Goal: Task Accomplishment & Management: Manage account settings

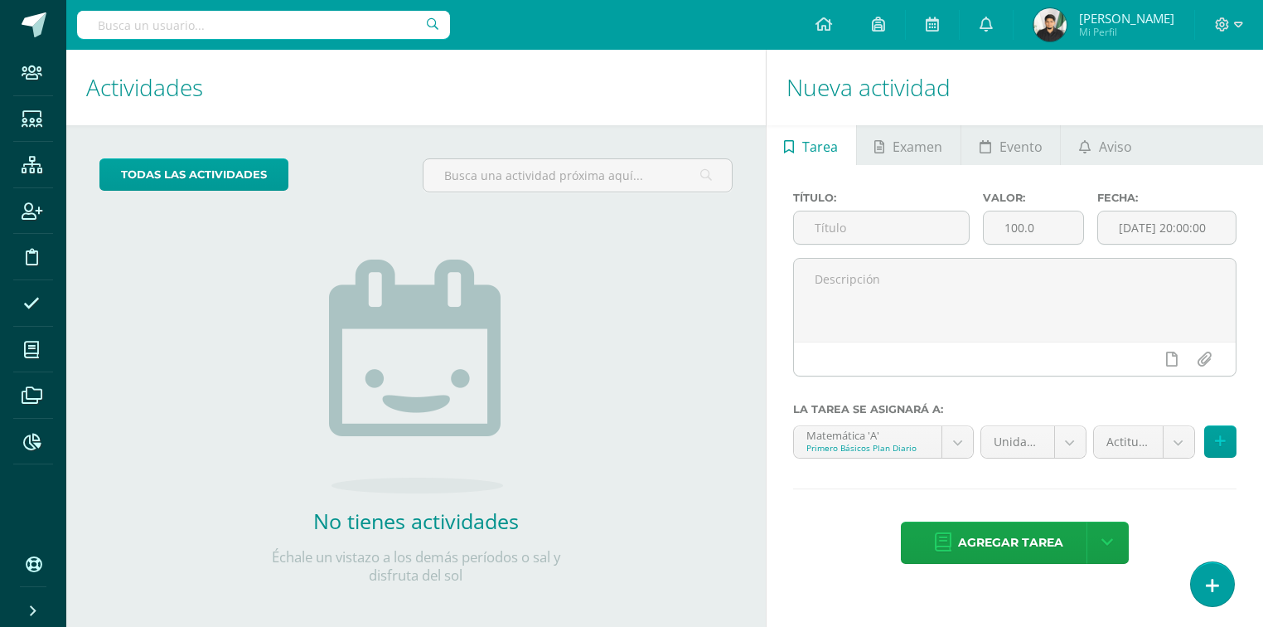
click at [257, 23] on input "text" at bounding box center [263, 25] width 373 height 28
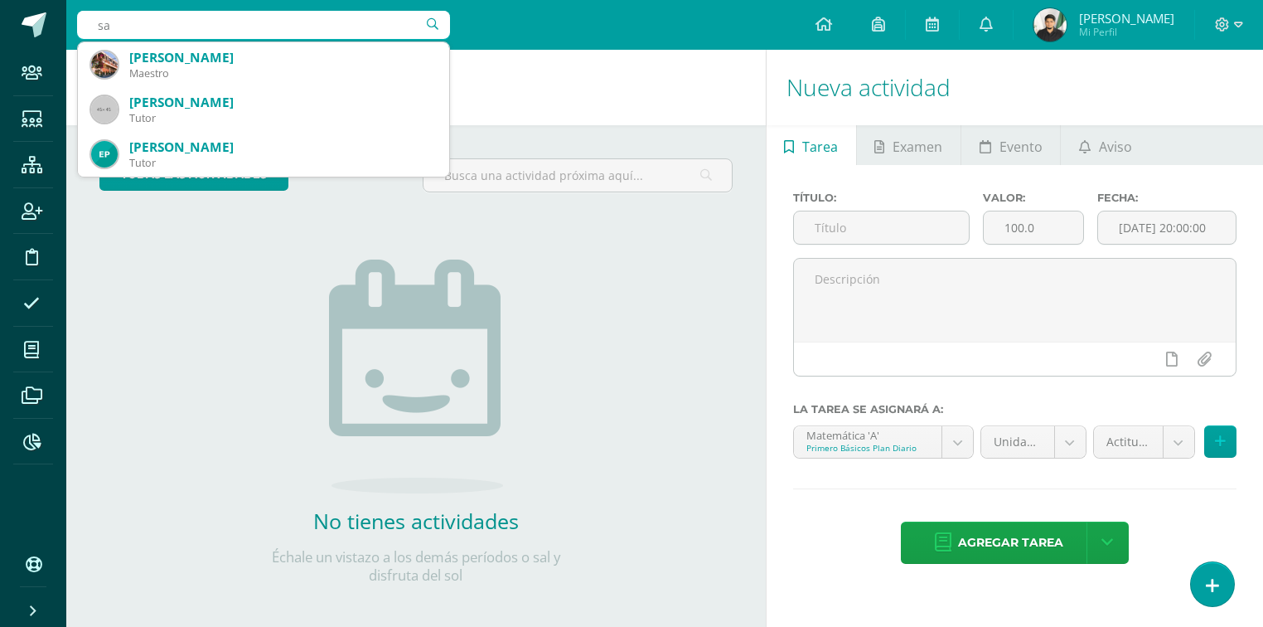
type input "s"
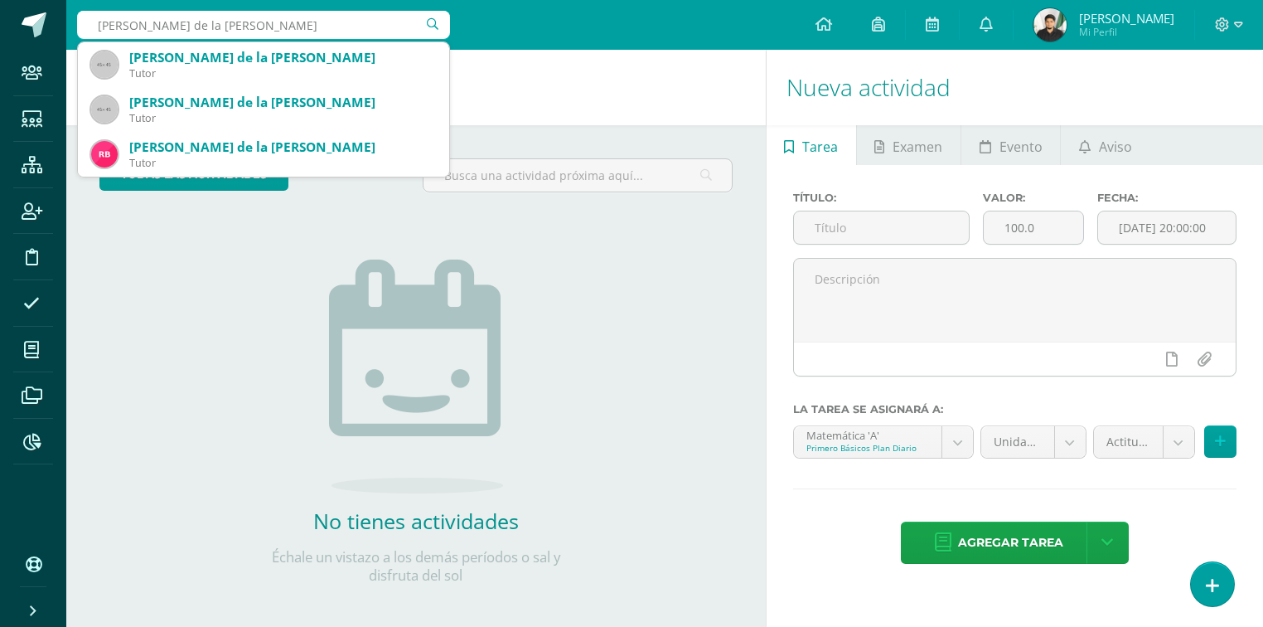
click at [196, 22] on input "saulo de la rosa" at bounding box center [263, 25] width 373 height 28
drag, startPoint x: 182, startPoint y: 23, endPoint x: 93, endPoint y: 22, distance: 89.5
click at [93, 22] on input "saulo de la rosa" at bounding box center [263, 25] width 373 height 28
click at [184, 23] on input "saulo de la rosa" at bounding box center [263, 25] width 373 height 28
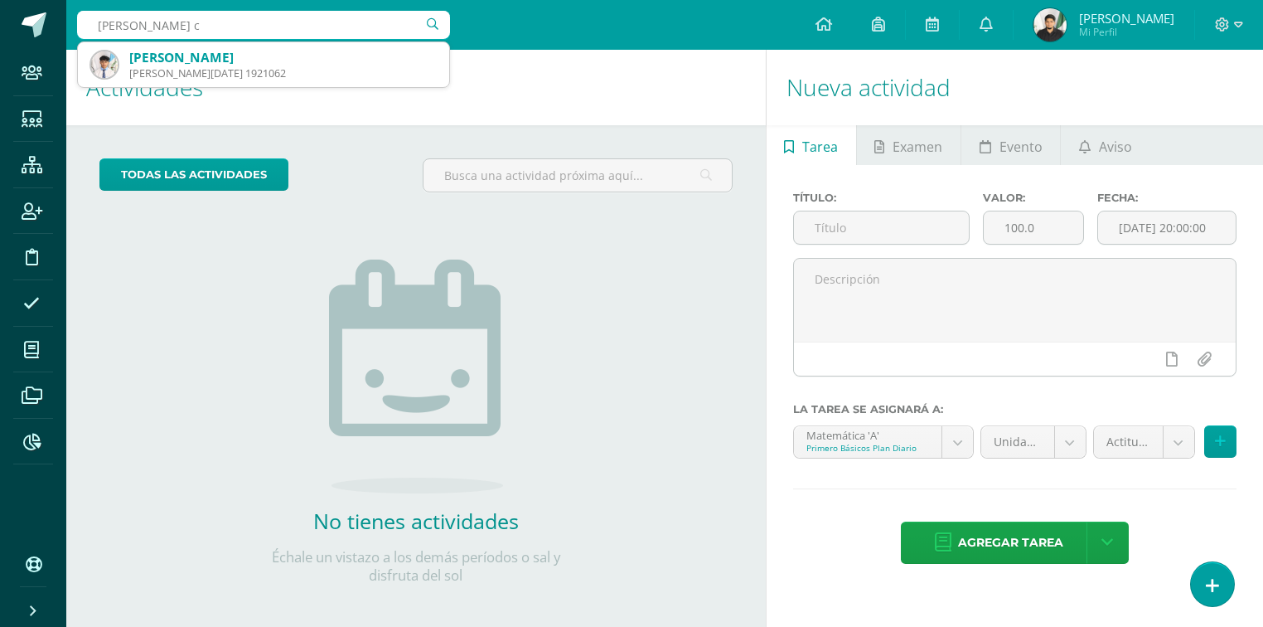
type input "saulo"
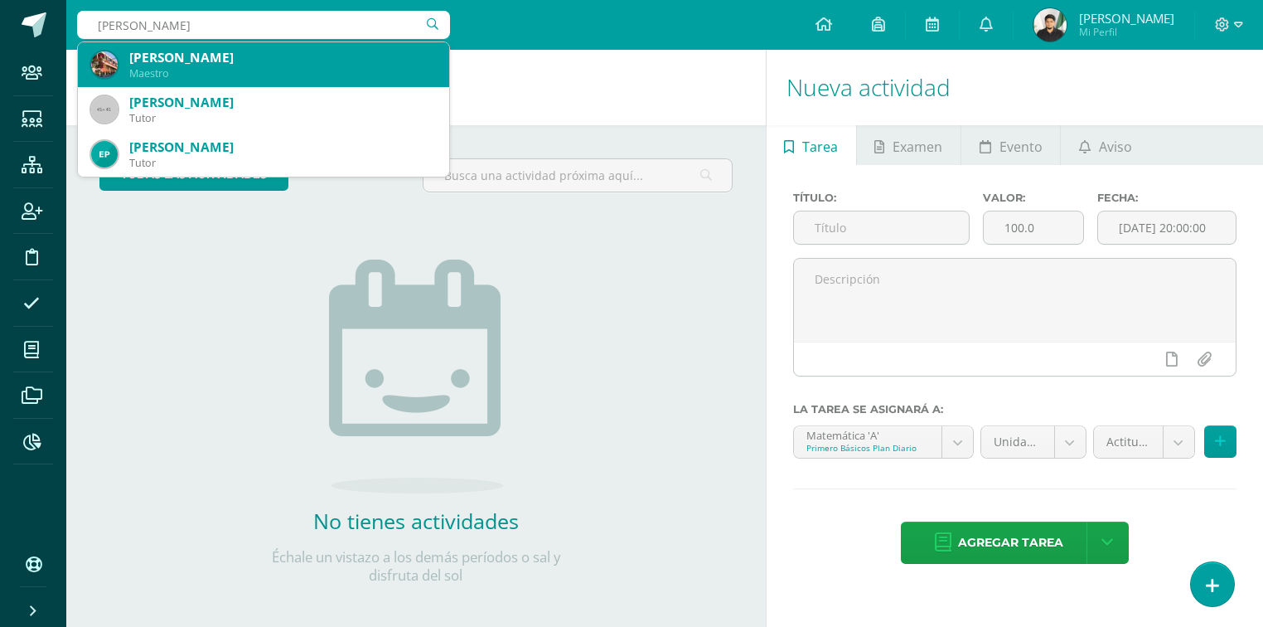
click at [283, 70] on div "Maestro" at bounding box center [282, 73] width 307 height 14
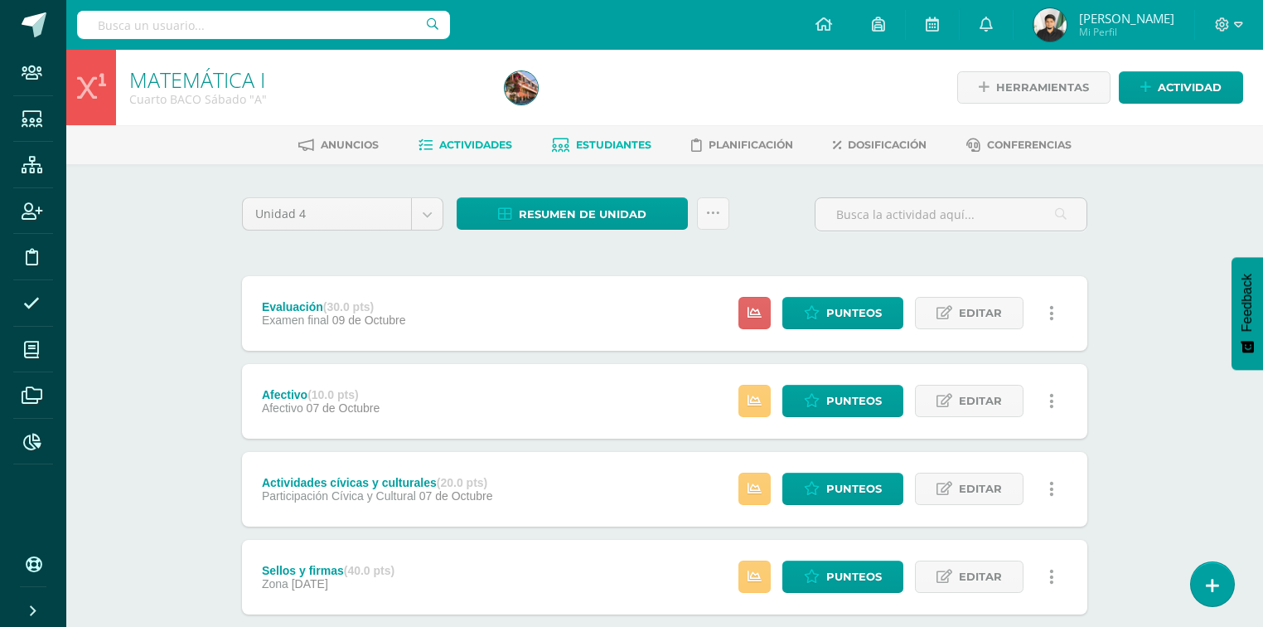
click at [602, 148] on span "Estudiantes" at bounding box center [613, 144] width 75 height 12
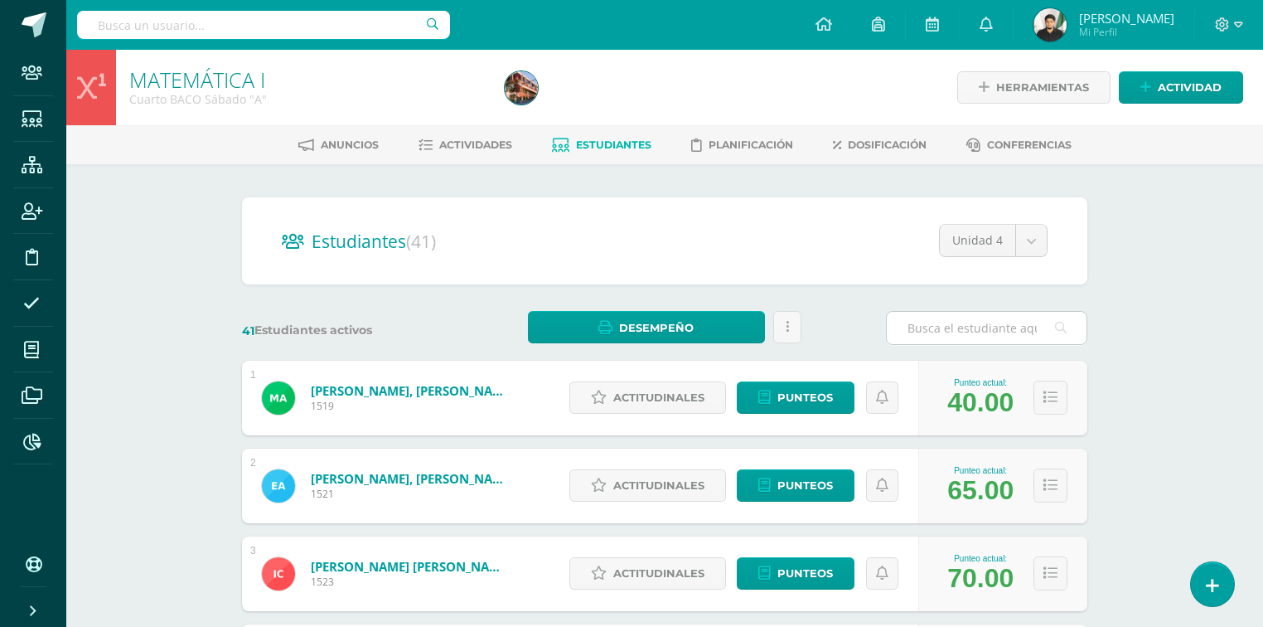
click at [979, 336] on input "text" at bounding box center [987, 328] width 200 height 32
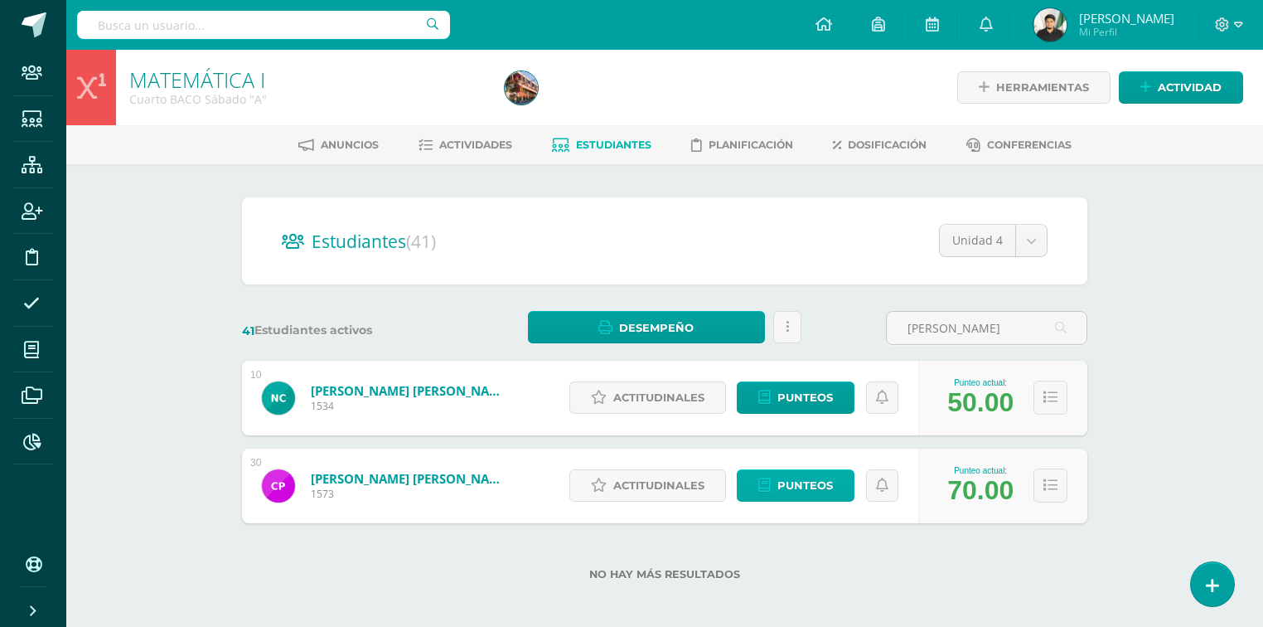
type input "perez"
click at [778, 494] on link "Punteos" at bounding box center [796, 485] width 118 height 32
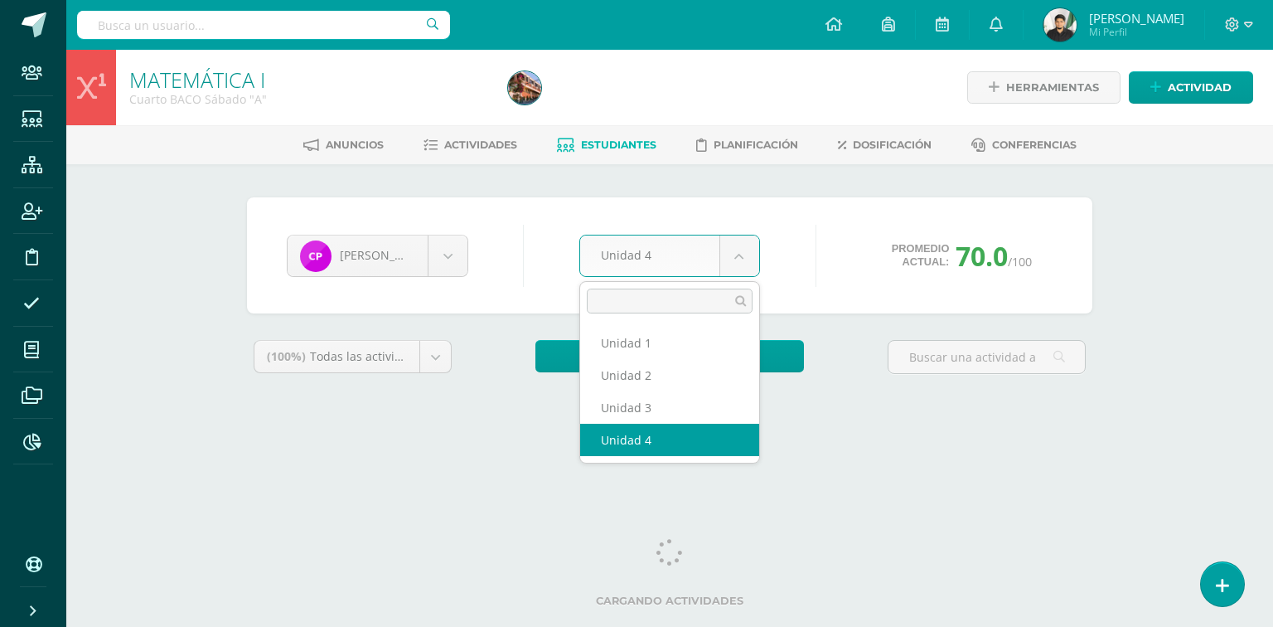
click at [749, 249] on body "Staff Estudiantes Estructura Inscripción Disciplina Asistencia Mis cursos Archi…" at bounding box center [636, 223] width 1273 height 447
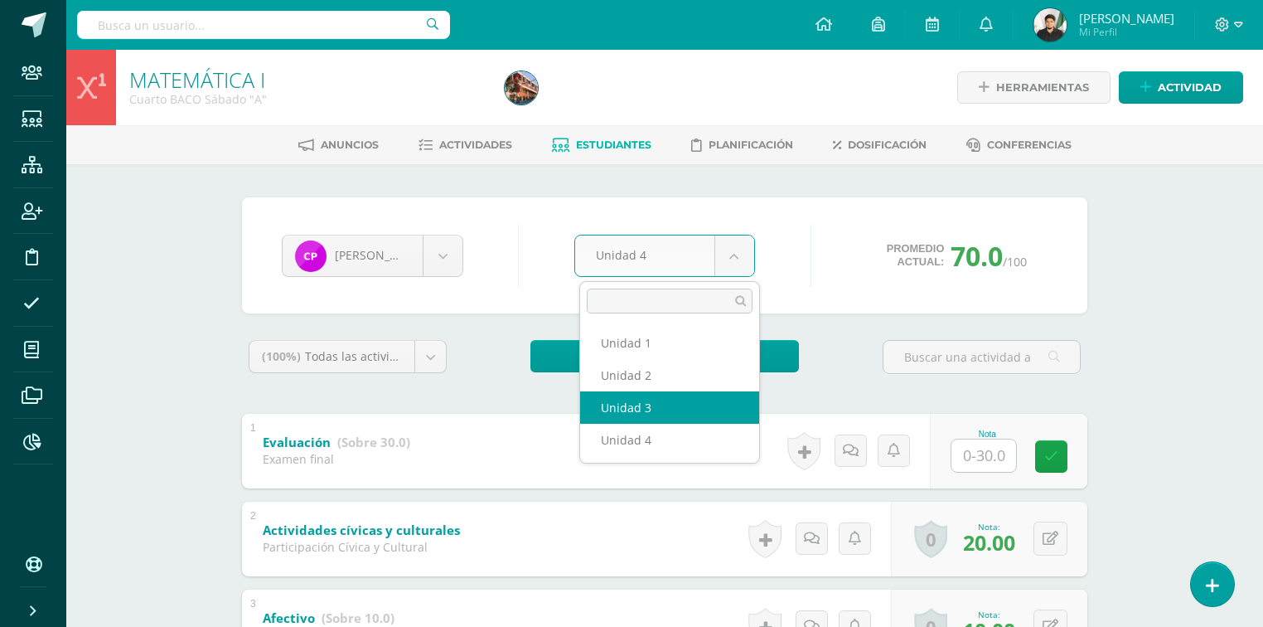
select select "Unidad 3"
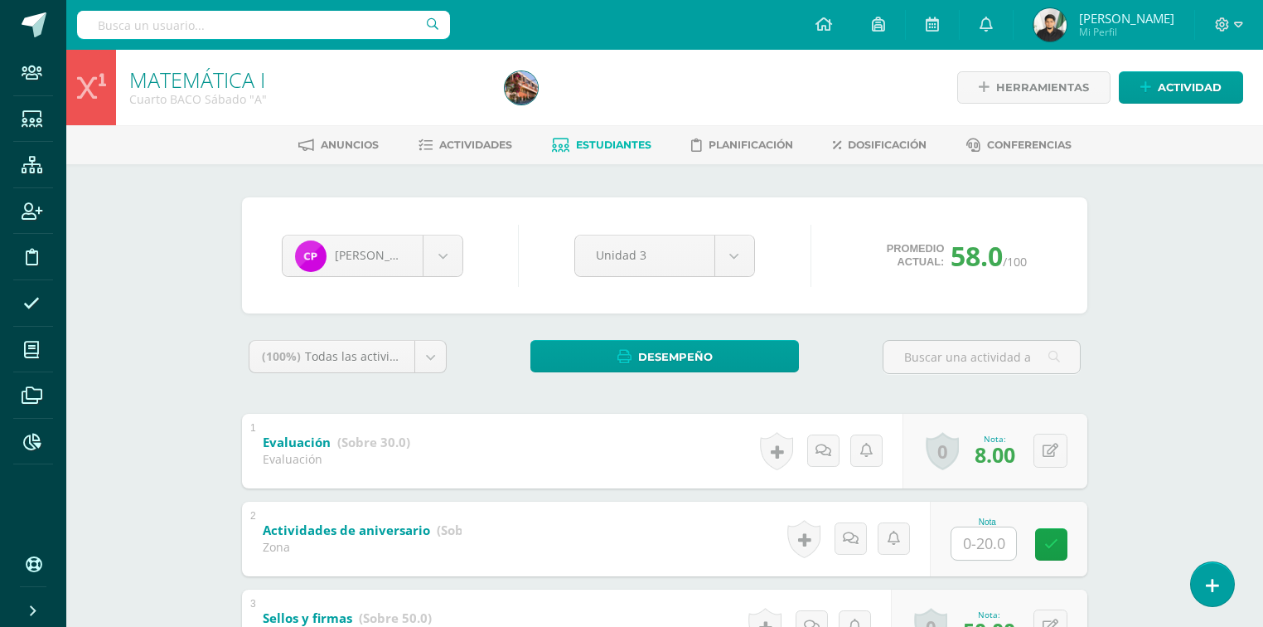
click at [972, 533] on input "text" at bounding box center [984, 543] width 65 height 32
type input "20"
click at [1065, 550] on link at bounding box center [1063, 543] width 33 height 33
click at [804, 534] on link at bounding box center [812, 538] width 32 height 32
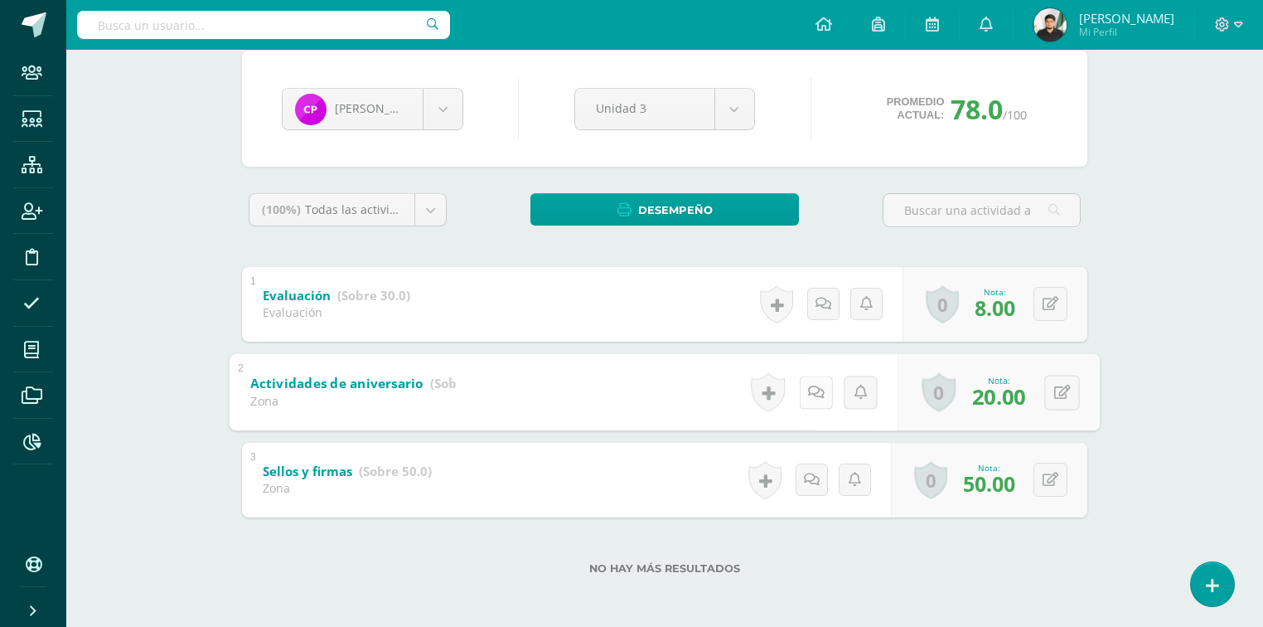
click at [809, 382] on link at bounding box center [815, 392] width 33 height 33
click at [803, 392] on link at bounding box center [815, 392] width 33 height 33
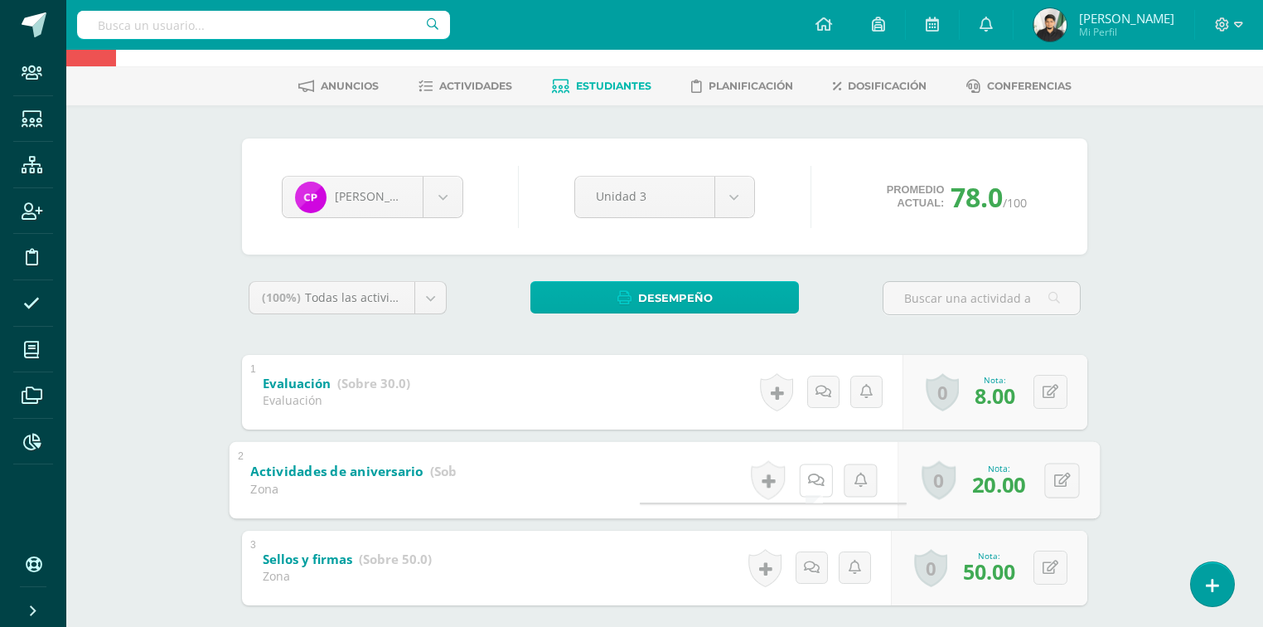
scroll to position [0, 0]
